Goal: Transaction & Acquisition: Purchase product/service

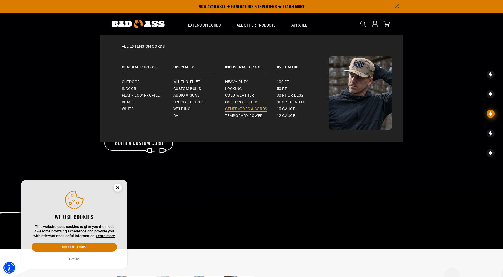
click at [240, 109] on span "Generators & Cords" at bounding box center [246, 109] width 42 height 5
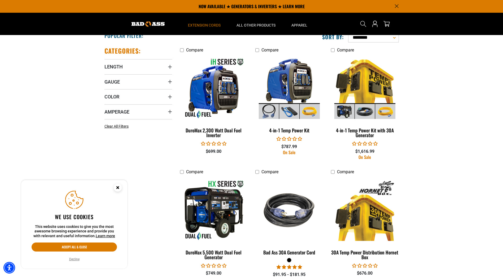
scroll to position [53, 0]
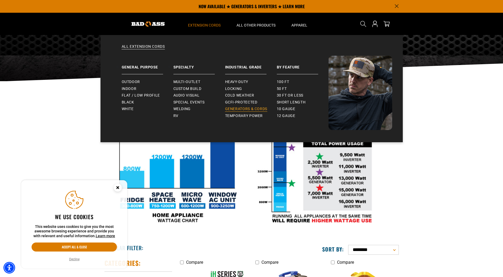
click at [240, 107] on span "Generators & Cords" at bounding box center [246, 109] width 42 height 5
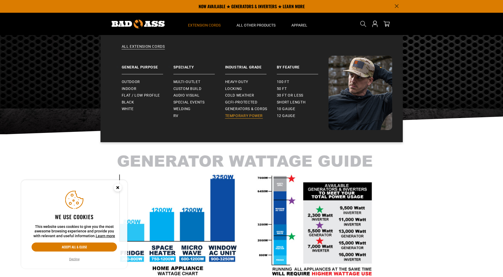
click at [245, 116] on span "Temporary Power" at bounding box center [244, 116] width 38 height 5
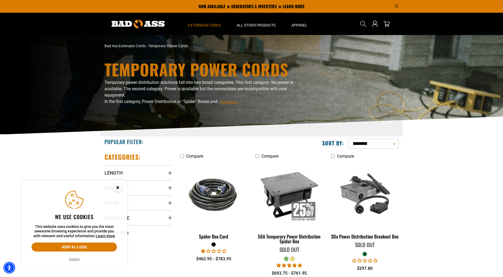
click at [247, 108] on span "Generators & Cords" at bounding box center [246, 109] width 42 height 5
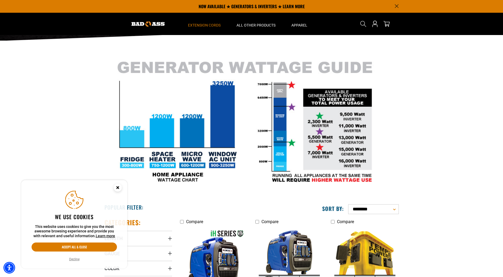
scroll to position [27, 0]
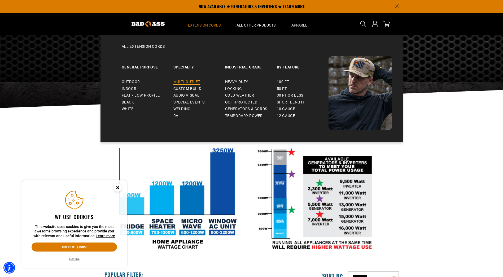
click at [186, 83] on span "Multi-Outlet" at bounding box center [187, 82] width 27 height 5
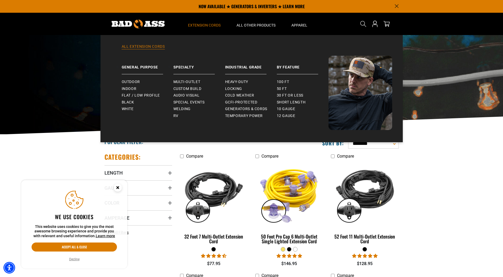
click at [152, 48] on link "All Extension Cords" at bounding box center [251, 50] width 281 height 12
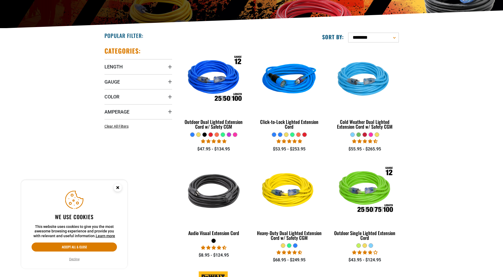
scroll to position [106, 0]
click at [120, 189] on circle "Cookie Consent" at bounding box center [118, 188] width 8 height 8
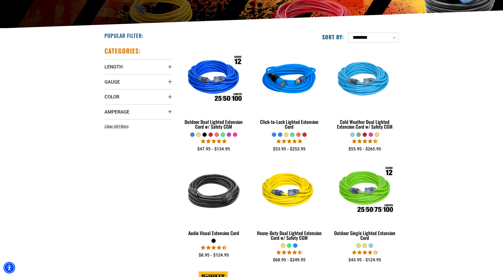
scroll to position [0, 0]
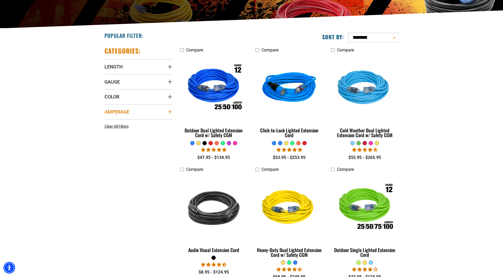
click at [140, 114] on summary "Amperage" at bounding box center [139, 111] width 68 height 15
click at [106, 133] on icon at bounding box center [107, 131] width 4 height 7
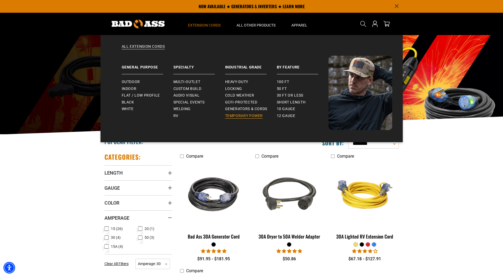
click at [236, 114] on span "Temporary Power" at bounding box center [244, 116] width 38 height 5
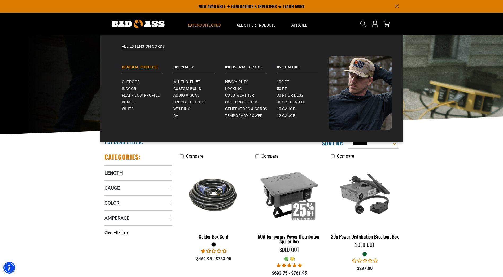
click at [140, 67] on link "General Purpose" at bounding box center [148, 65] width 52 height 19
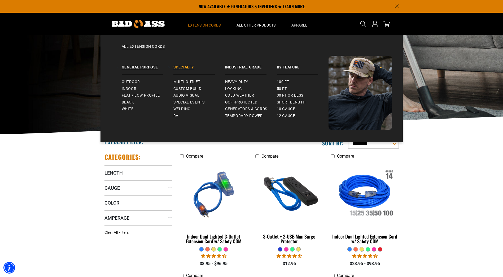
click at [191, 66] on link "Specialty" at bounding box center [200, 65] width 52 height 19
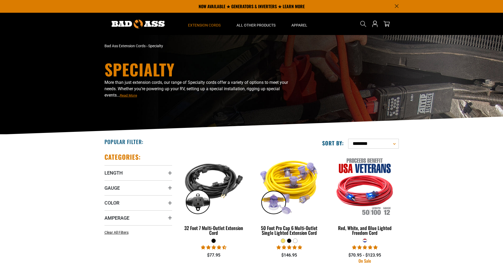
select select "**********"
click at [348, 139] on select "**********" at bounding box center [373, 144] width 51 height 10
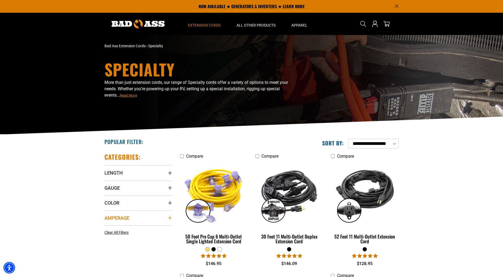
click at [123, 217] on span "Amperage" at bounding box center [117, 218] width 25 height 6
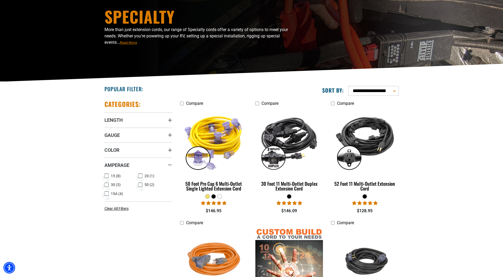
scroll to position [53, 0]
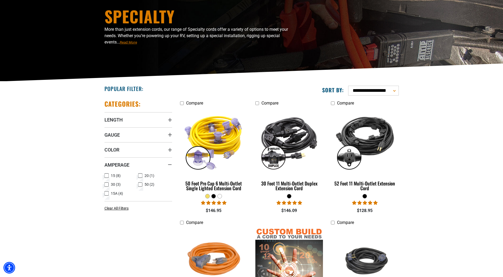
click at [114, 183] on span "30 (3)" at bounding box center [116, 185] width 10 height 4
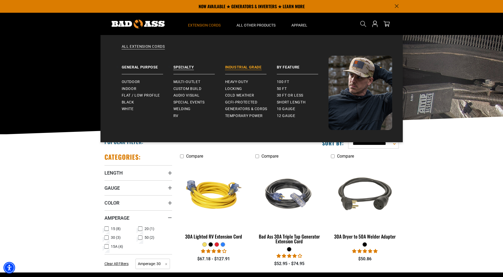
click at [237, 67] on link "Industrial Grade" at bounding box center [251, 65] width 52 height 19
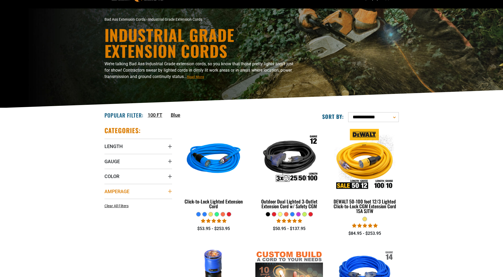
click at [139, 193] on summary "Amperage" at bounding box center [139, 191] width 68 height 15
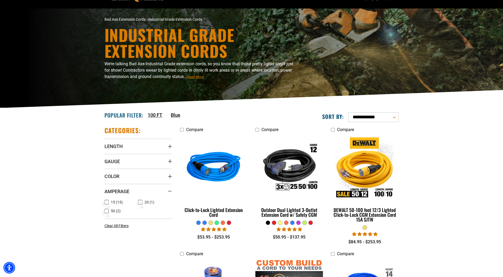
click at [107, 210] on icon at bounding box center [107, 211] width 4 height 7
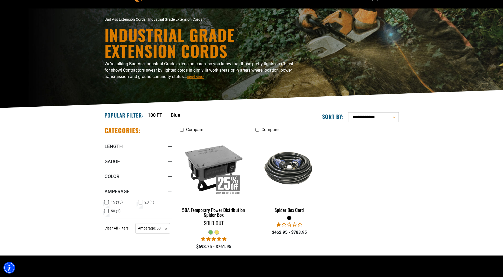
click at [141, 202] on icon at bounding box center [140, 202] width 4 height 7
